Goal: Information Seeking & Learning: Learn about a topic

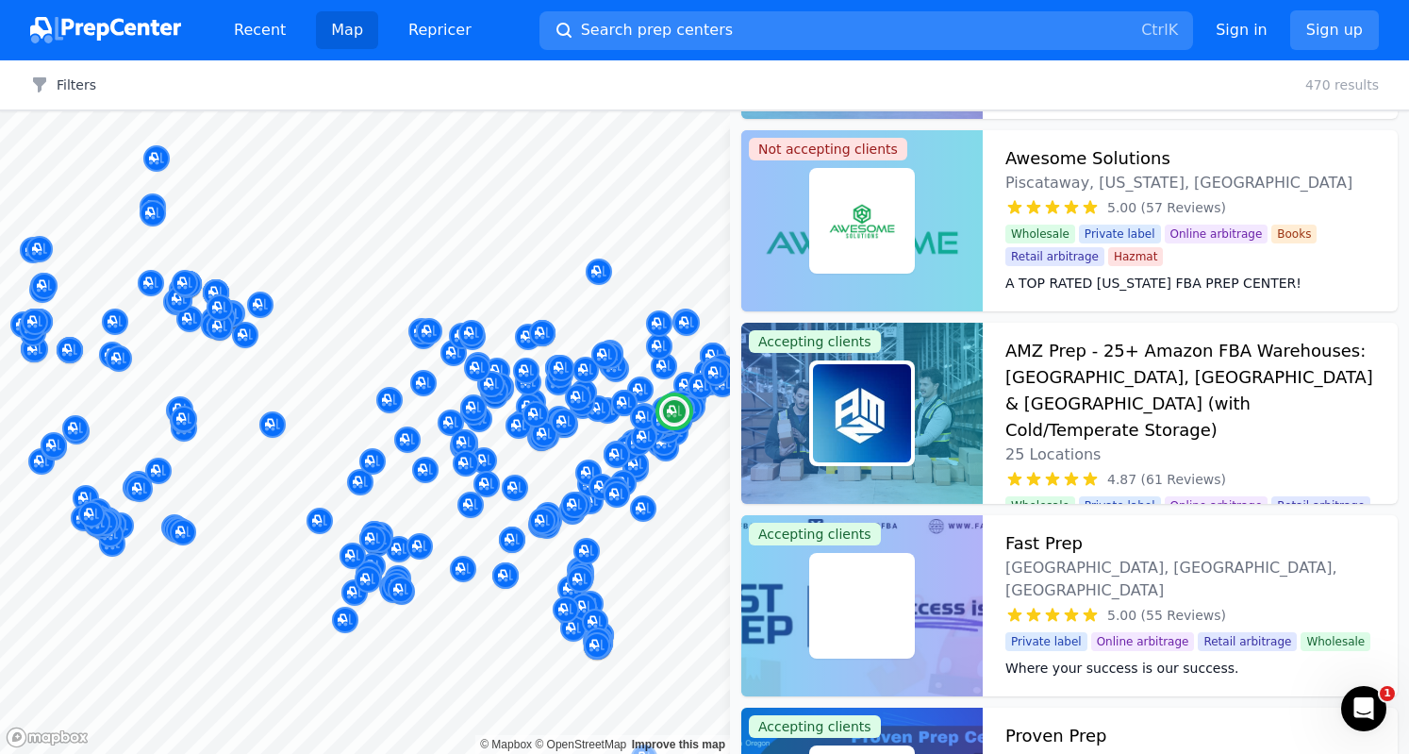
scroll to position [472, 0]
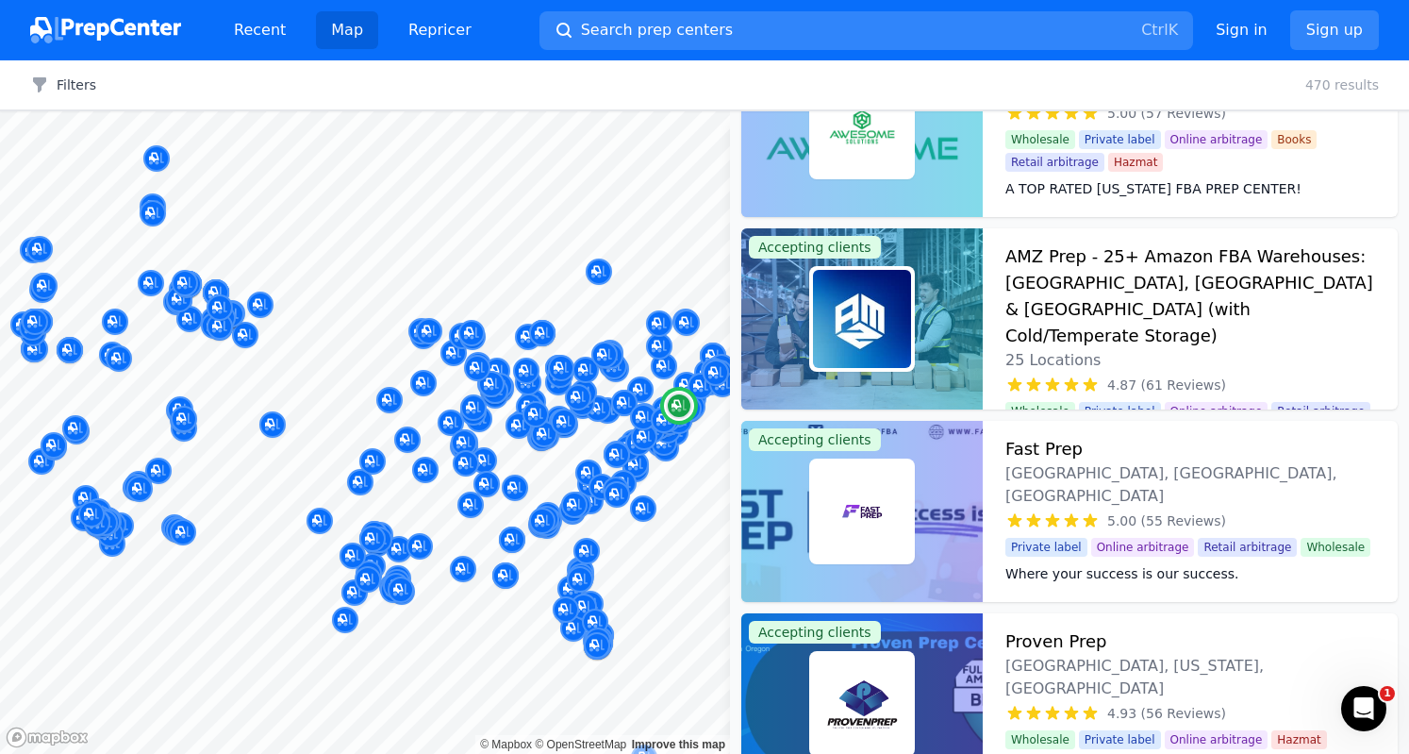
click at [1118, 538] on span "Online arbitrage" at bounding box center [1143, 547] width 104 height 19
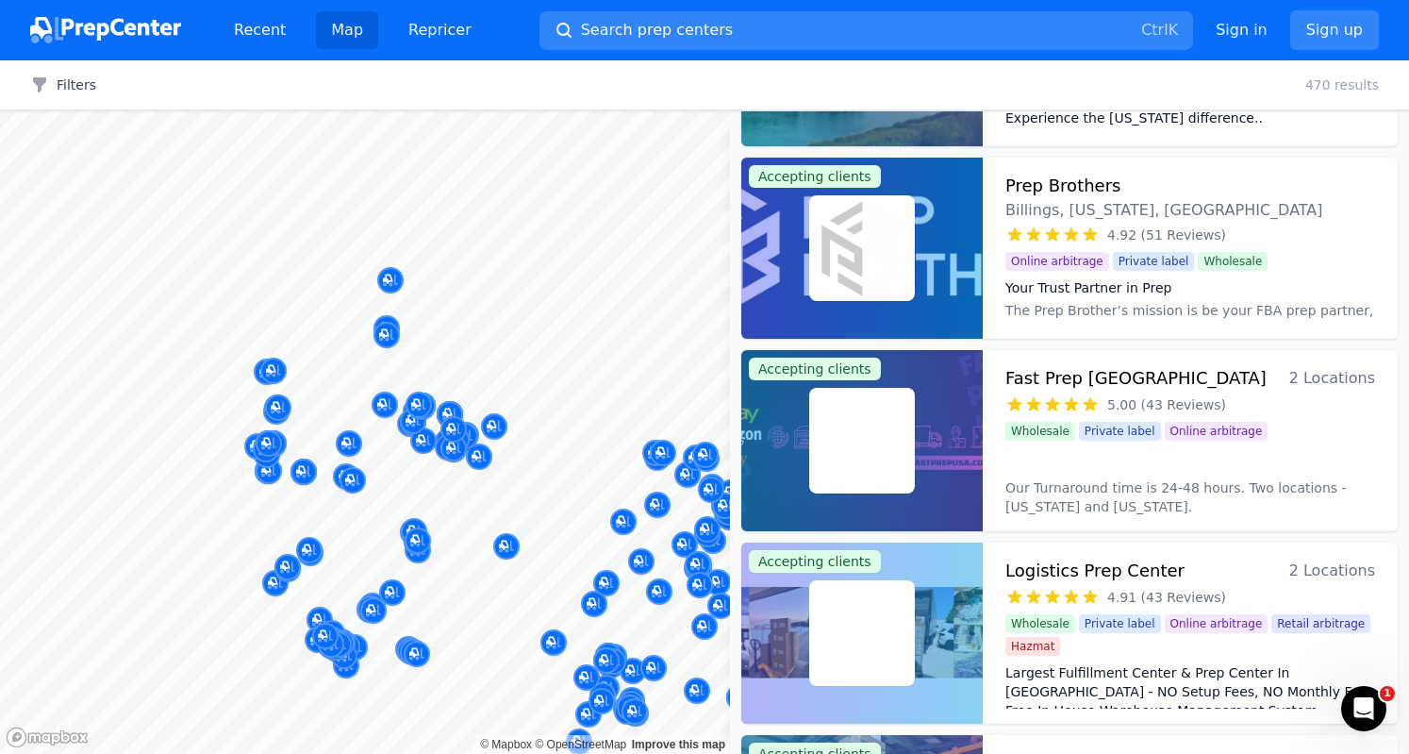
scroll to position [350, 0]
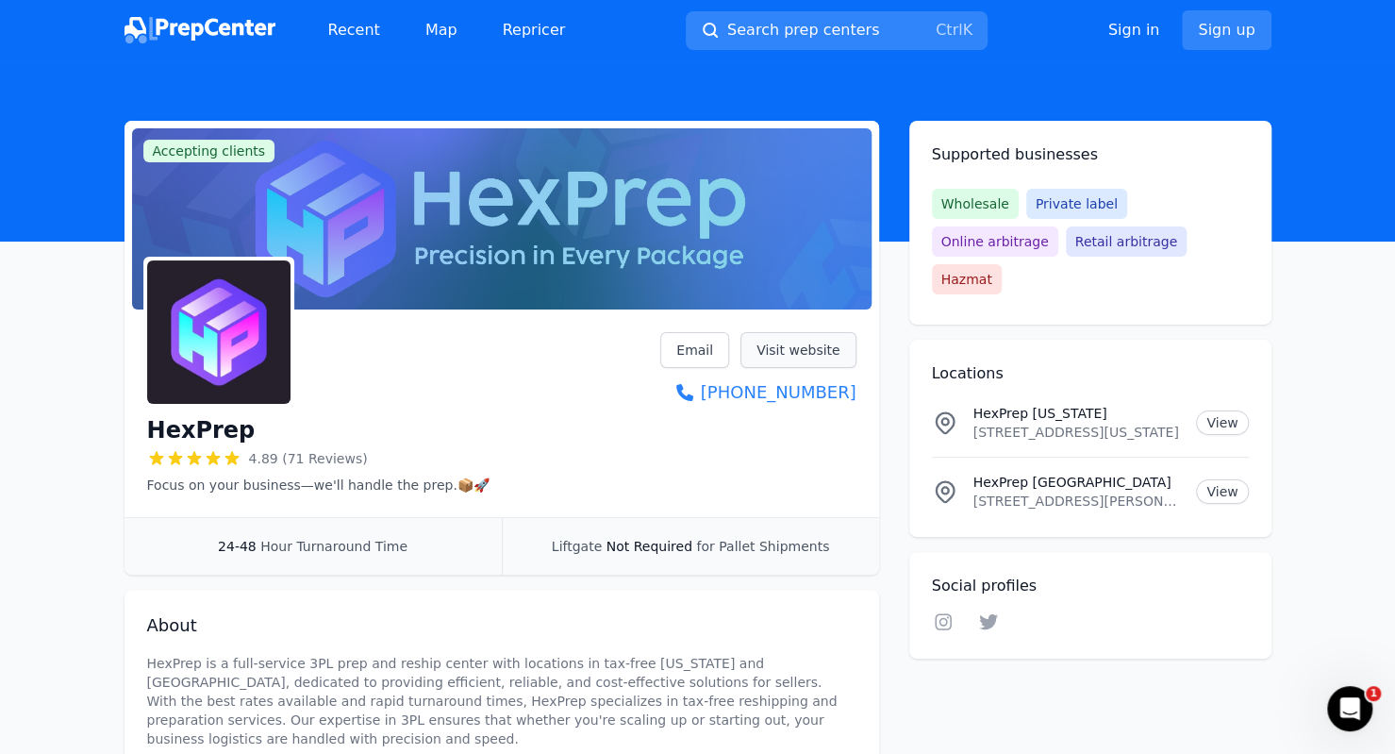
click at [811, 346] on link "Visit website" at bounding box center [798, 350] width 116 height 36
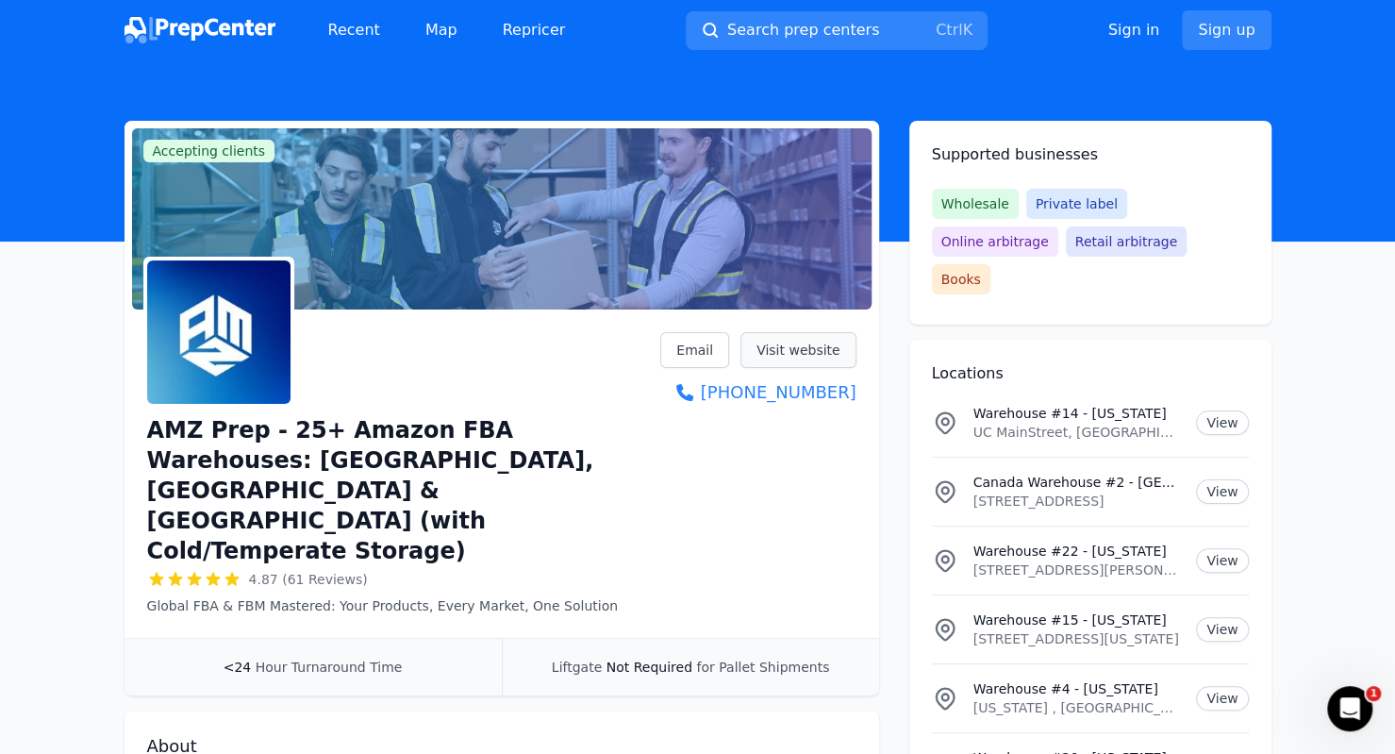
click at [835, 348] on link "Visit website" at bounding box center [798, 350] width 116 height 36
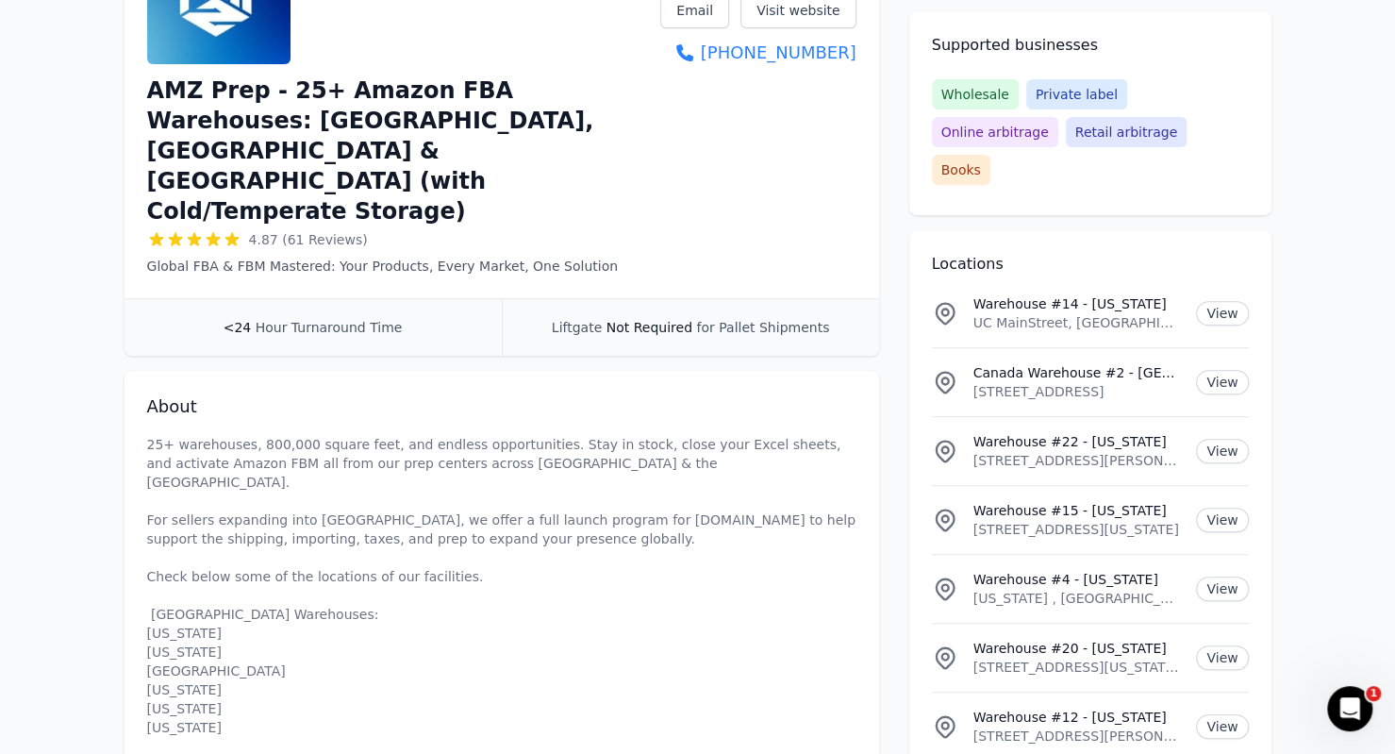
scroll to position [342, 0]
